Goal: Task Accomplishment & Management: Manage account settings

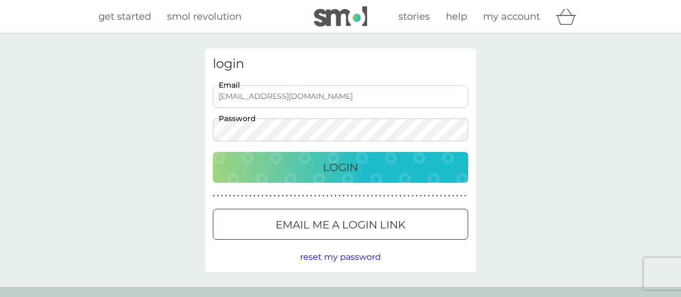
click at [338, 168] on p "Login" at bounding box center [340, 167] width 35 height 17
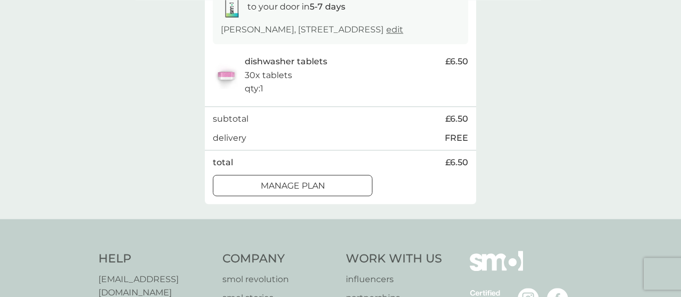
scroll to position [139, 0]
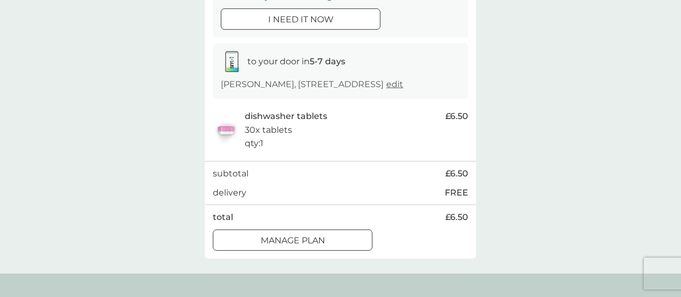
click at [304, 237] on div at bounding box center [292, 240] width 38 height 11
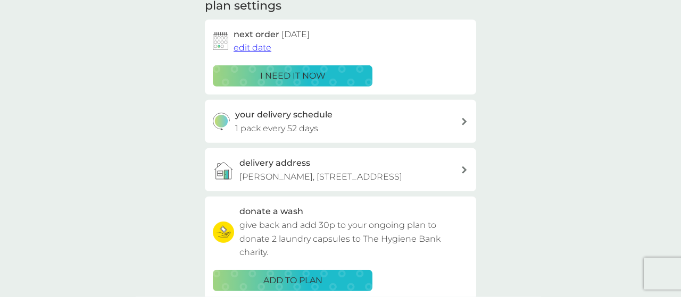
scroll to position [160, 0]
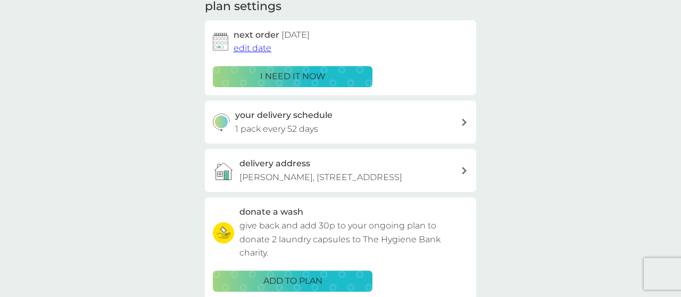
click at [258, 49] on span "edit date" at bounding box center [252, 48] width 38 height 10
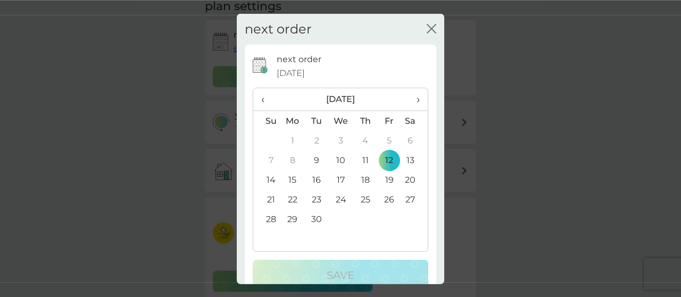
click at [418, 98] on span "›" at bounding box center [414, 99] width 11 height 22
click at [417, 98] on span "›" at bounding box center [414, 99] width 11 height 22
click at [269, 239] on td "30" at bounding box center [266, 239] width 27 height 20
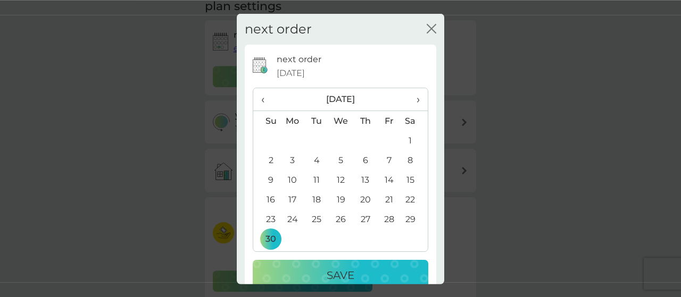
click at [346, 275] on p "Save" at bounding box center [340, 275] width 28 height 17
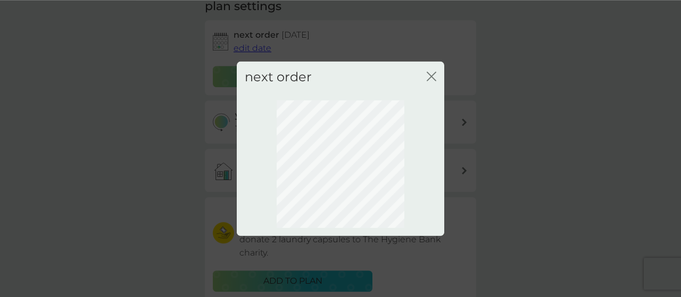
scroll to position [148, 0]
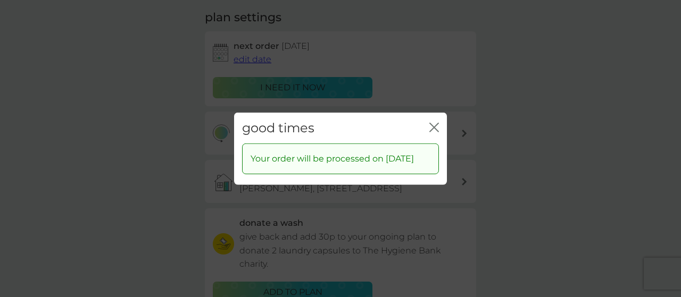
click at [432, 123] on icon "close" at bounding box center [432, 127] width 4 height 9
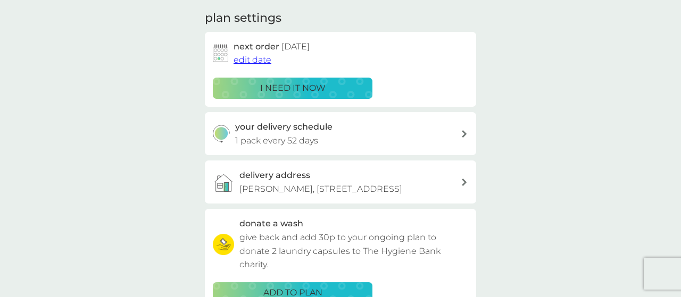
scroll to position [0, 0]
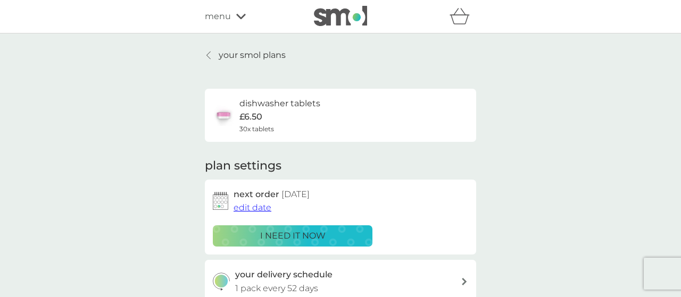
click at [240, 54] on p "your smol plans" at bounding box center [252, 55] width 67 height 14
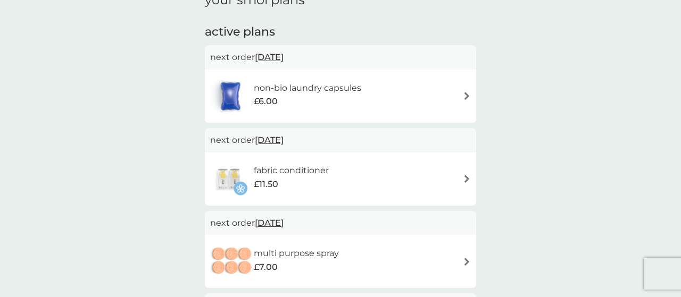
scroll to position [194, 0]
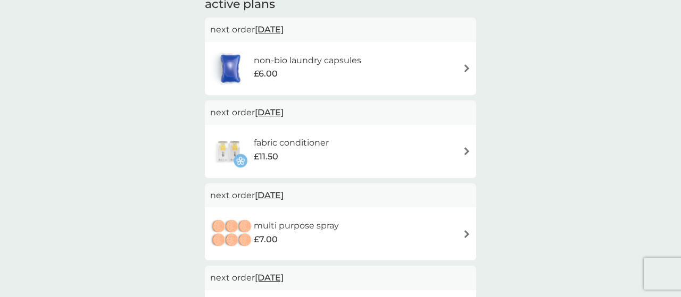
click at [467, 233] on img at bounding box center [467, 234] width 8 height 8
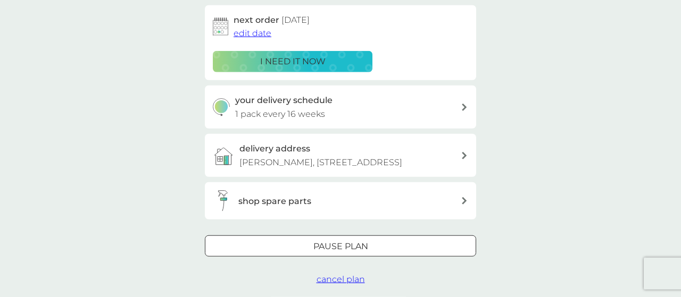
scroll to position [173, 0]
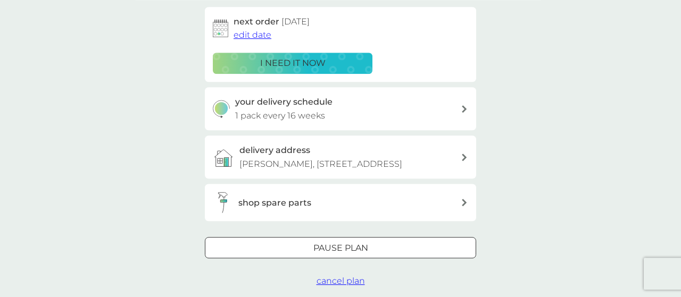
click at [247, 34] on span "edit date" at bounding box center [252, 35] width 38 height 10
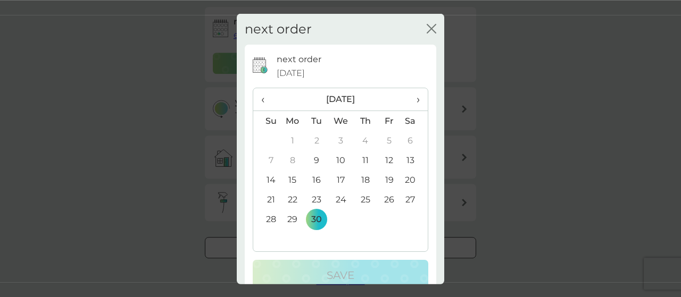
click at [421, 97] on th "›" at bounding box center [414, 99] width 27 height 23
click at [411, 217] on td "31" at bounding box center [414, 220] width 27 height 20
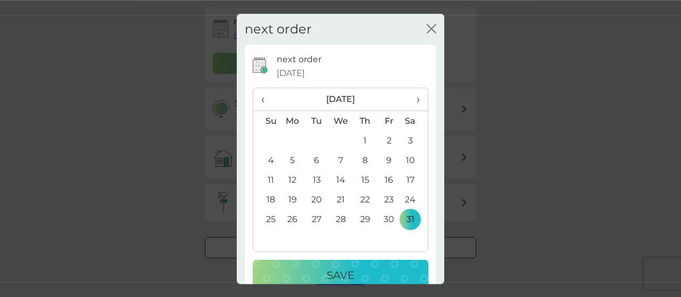
click at [339, 266] on button "Save" at bounding box center [340, 275] width 175 height 31
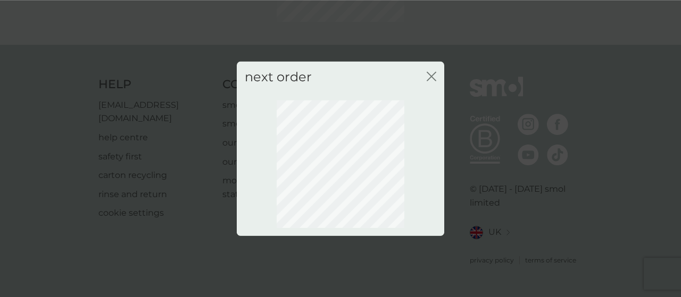
scroll to position [148, 0]
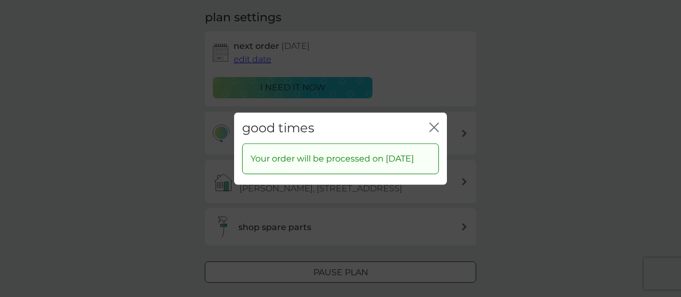
click at [432, 122] on icon "close" at bounding box center [434, 127] width 10 height 10
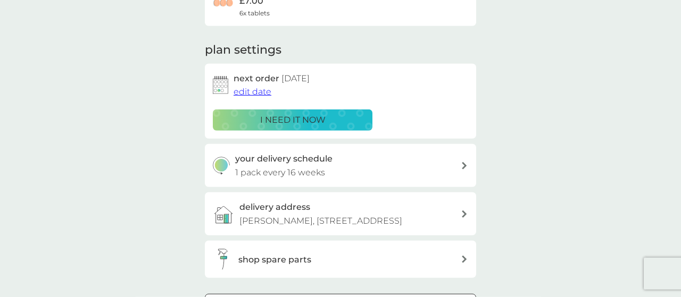
scroll to position [0, 0]
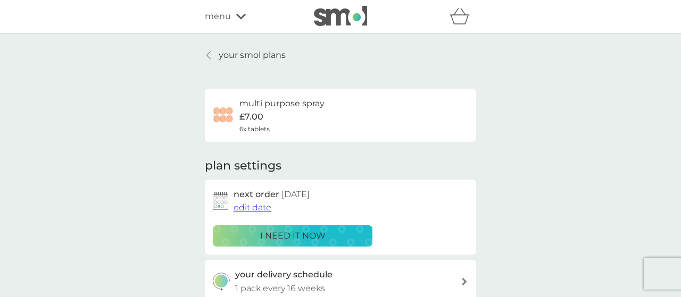
click at [235, 54] on p "your smol plans" at bounding box center [252, 55] width 67 height 14
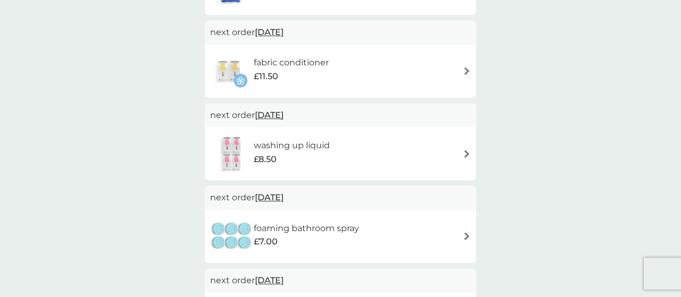
scroll to position [279, 0]
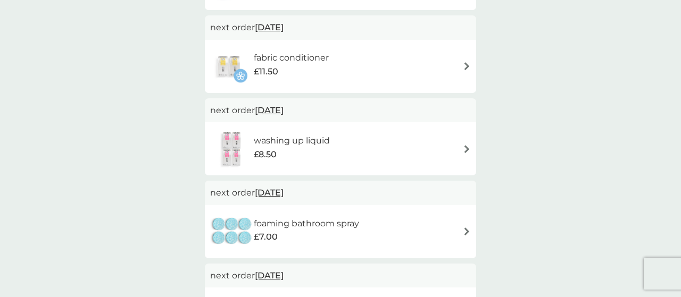
click at [467, 234] on img at bounding box center [467, 232] width 8 height 8
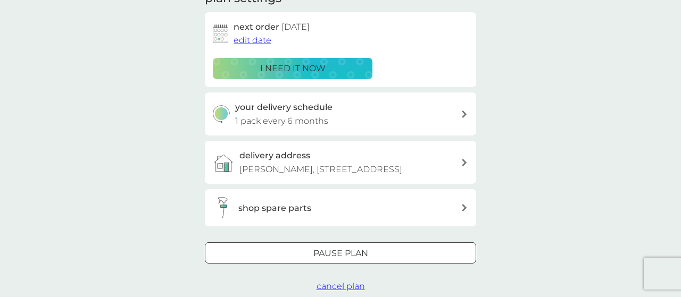
scroll to position [194, 0]
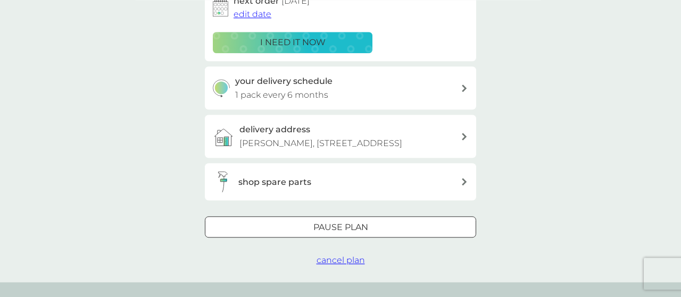
click at [248, 15] on span "edit date" at bounding box center [252, 14] width 38 height 10
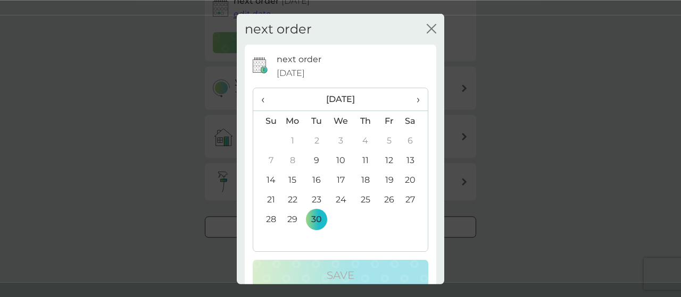
click at [417, 101] on span "›" at bounding box center [414, 99] width 11 height 22
click at [418, 98] on span "›" at bounding box center [414, 99] width 11 height 22
click at [409, 220] on td "31" at bounding box center [414, 220] width 27 height 20
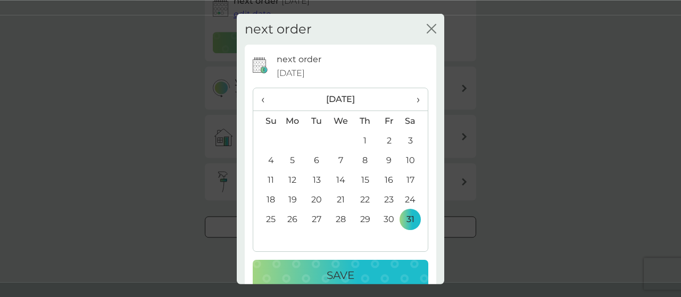
click at [327, 269] on p "Save" at bounding box center [340, 275] width 28 height 17
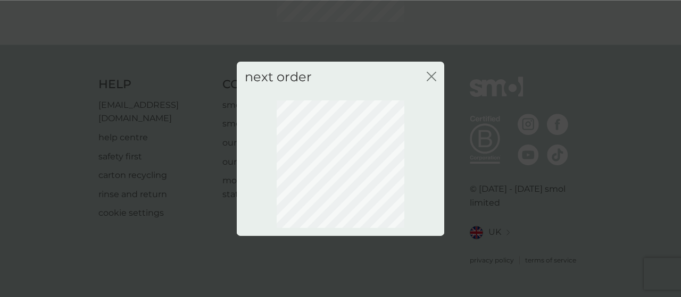
scroll to position [148, 0]
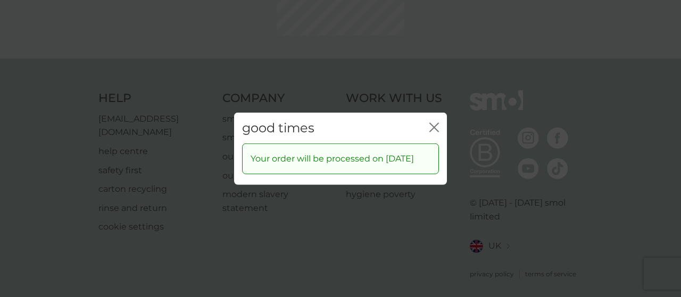
click at [430, 77] on div "good times close Your order will be processed on 31 Jan 2026" at bounding box center [340, 148] width 681 height 297
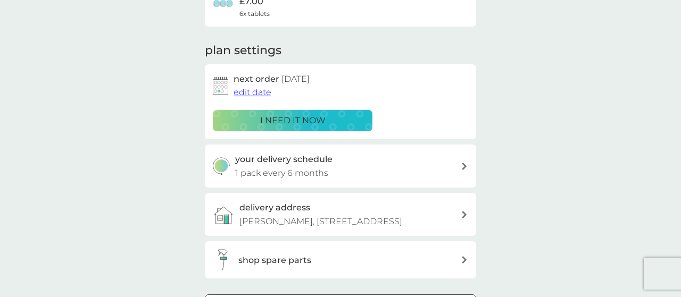
scroll to position [0, 0]
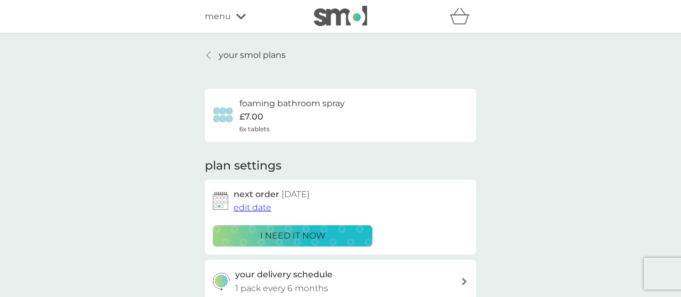
click at [260, 41] on div "your smol plans foaming bathroom spray £7.00 6x tablets plan settings next orde…" at bounding box center [340, 255] width 681 height 442
click at [258, 56] on p "your smol plans" at bounding box center [252, 55] width 67 height 14
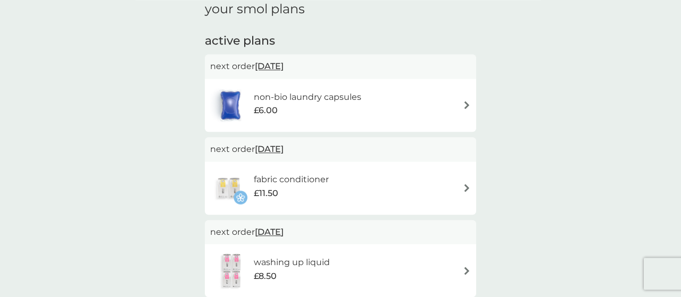
scroll to position [213, 0]
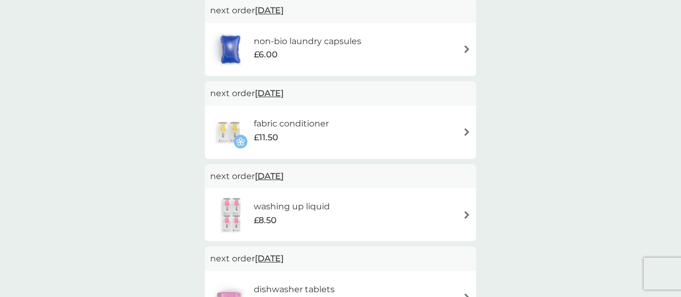
click at [466, 129] on img at bounding box center [467, 132] width 8 height 8
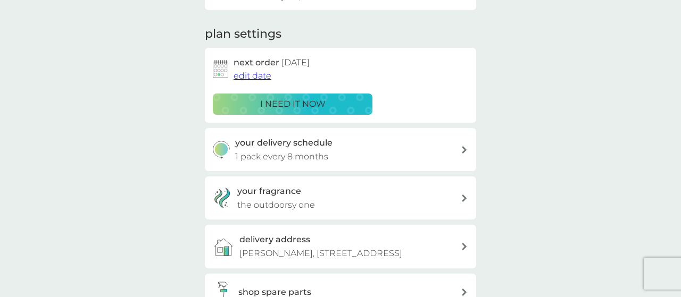
scroll to position [130, 0]
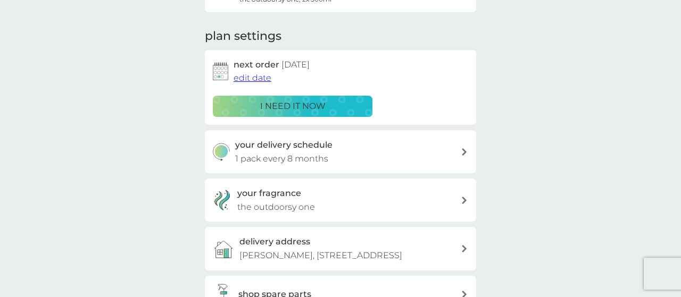
click at [254, 76] on span "edit date" at bounding box center [252, 78] width 38 height 10
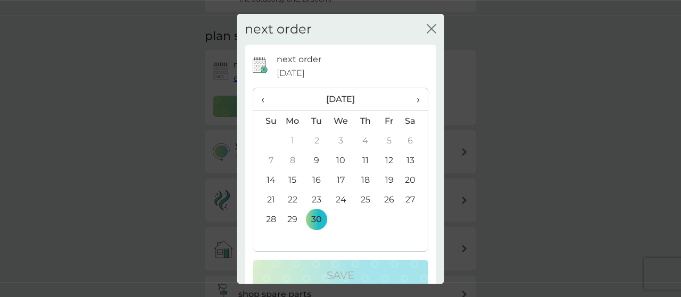
click at [415, 102] on span "›" at bounding box center [414, 99] width 11 height 22
click at [271, 238] on td "30" at bounding box center [266, 239] width 27 height 20
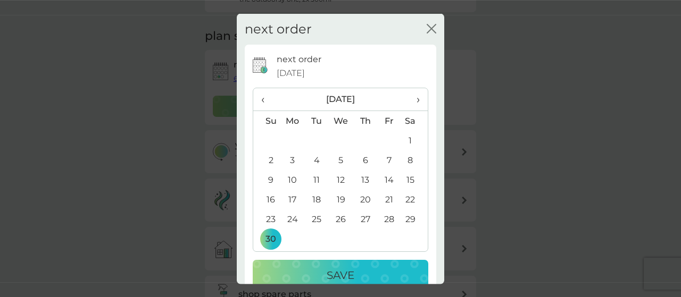
click at [342, 273] on p "Save" at bounding box center [340, 275] width 28 height 17
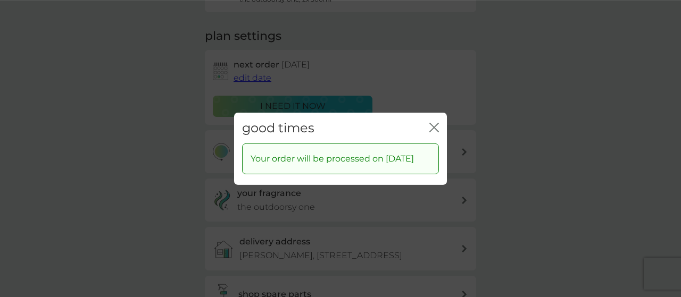
click at [434, 122] on icon "close" at bounding box center [434, 127] width 10 height 10
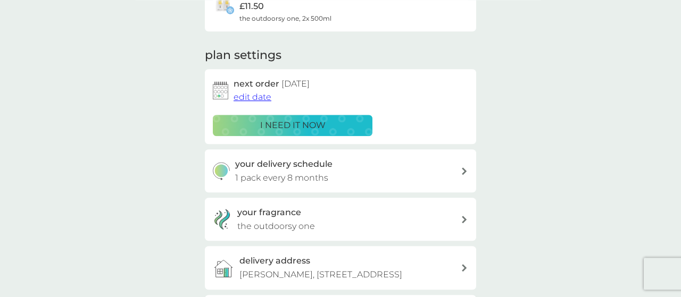
scroll to position [0, 0]
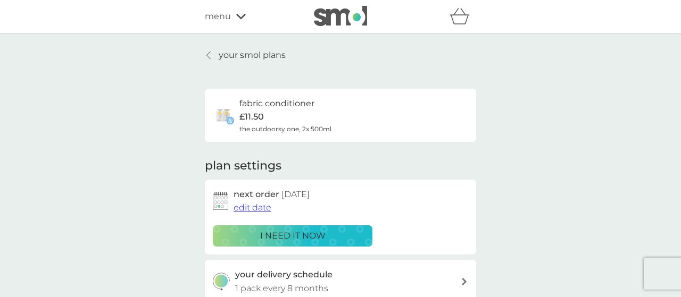
click at [270, 54] on p "your smol plans" at bounding box center [252, 55] width 67 height 14
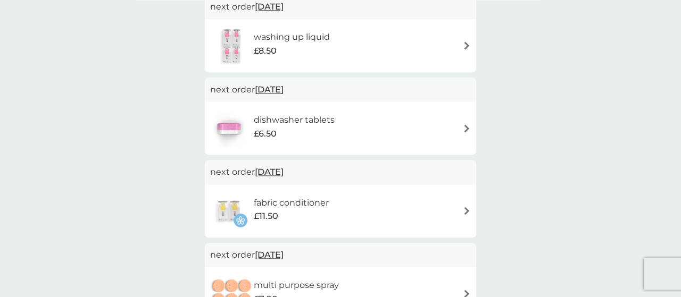
scroll to position [304, 0]
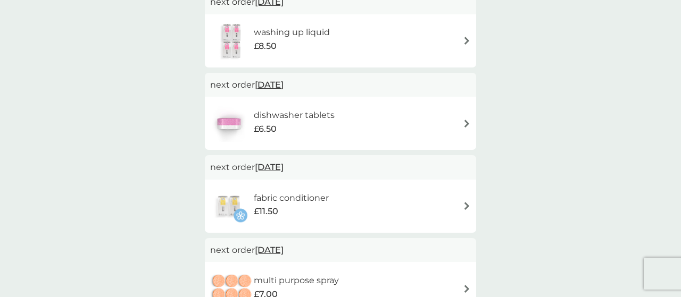
click at [464, 40] on img at bounding box center [467, 41] width 8 height 8
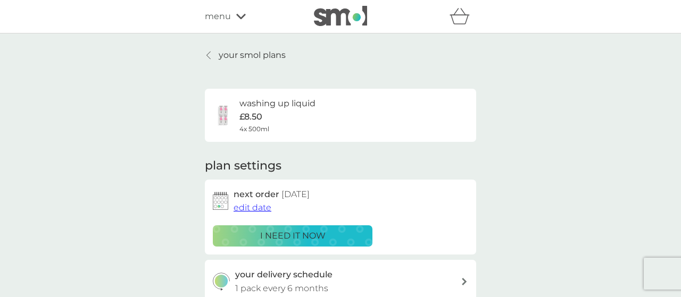
click at [253, 211] on span "edit date" at bounding box center [252, 208] width 38 height 10
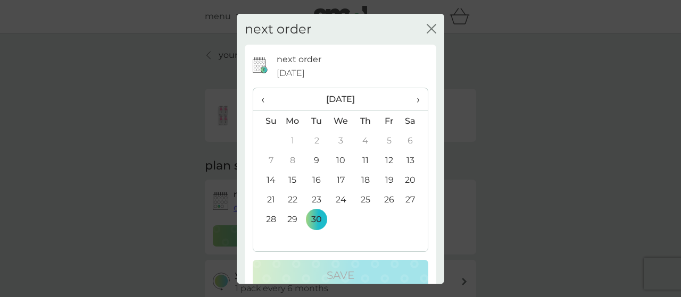
click at [416, 98] on span "›" at bounding box center [414, 99] width 11 height 22
click at [270, 237] on td "30" at bounding box center [266, 239] width 27 height 20
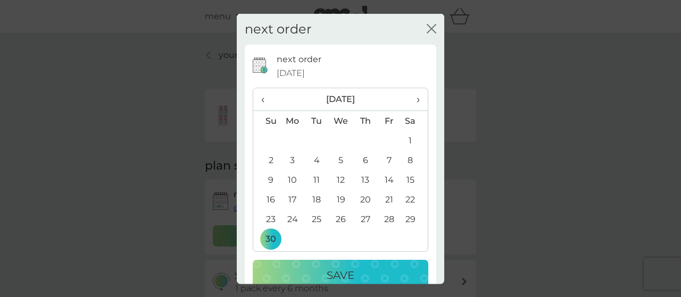
click at [342, 274] on p "Save" at bounding box center [340, 275] width 28 height 17
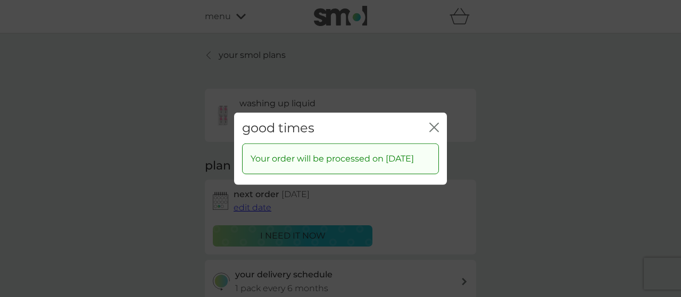
click at [430, 123] on icon "close" at bounding box center [432, 127] width 4 height 9
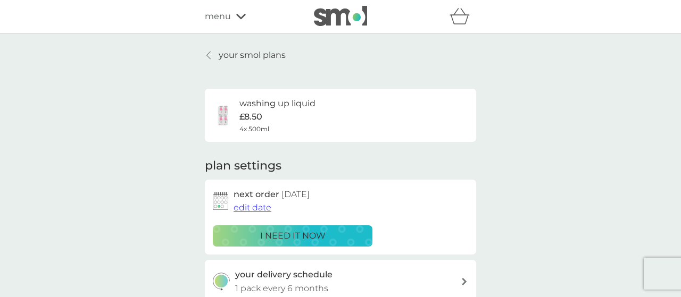
click at [531, 141] on div "your smol plans washing up liquid £8.50 4x 500ml plan settings next order 30 No…" at bounding box center [340, 255] width 681 height 442
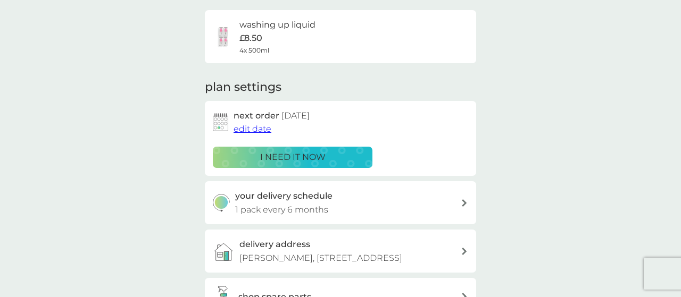
scroll to position [83, 0]
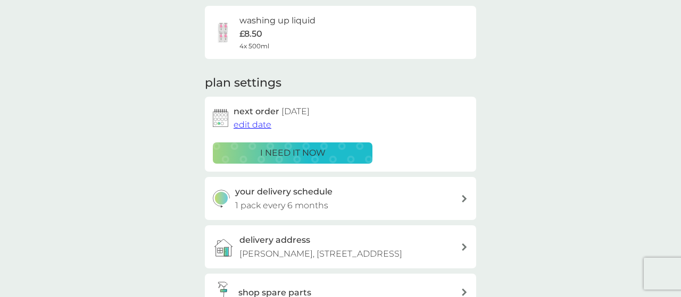
click at [551, 95] on div "your smol plans washing up liquid £8.50 4x 500ml plan settings next order 30 No…" at bounding box center [340, 172] width 681 height 442
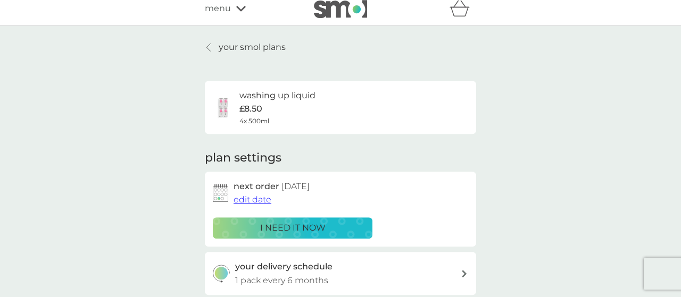
scroll to position [0, 0]
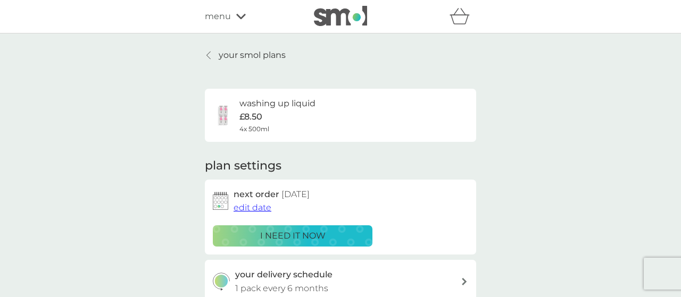
click at [257, 56] on p "your smol plans" at bounding box center [252, 55] width 67 height 14
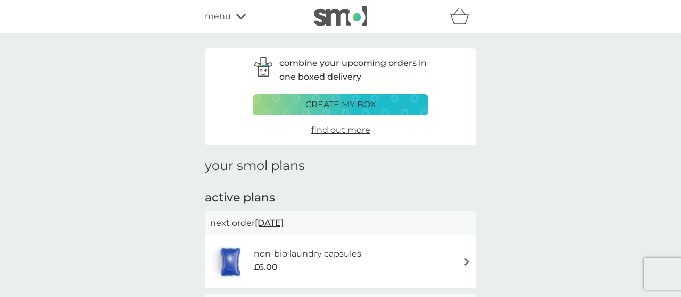
click at [229, 16] on span "menu" at bounding box center [218, 17] width 26 height 14
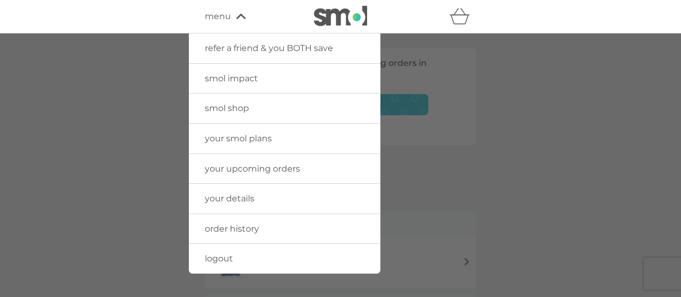
click at [223, 252] on link "logout" at bounding box center [284, 259] width 191 height 30
